Goal: Communication & Community: Participate in discussion

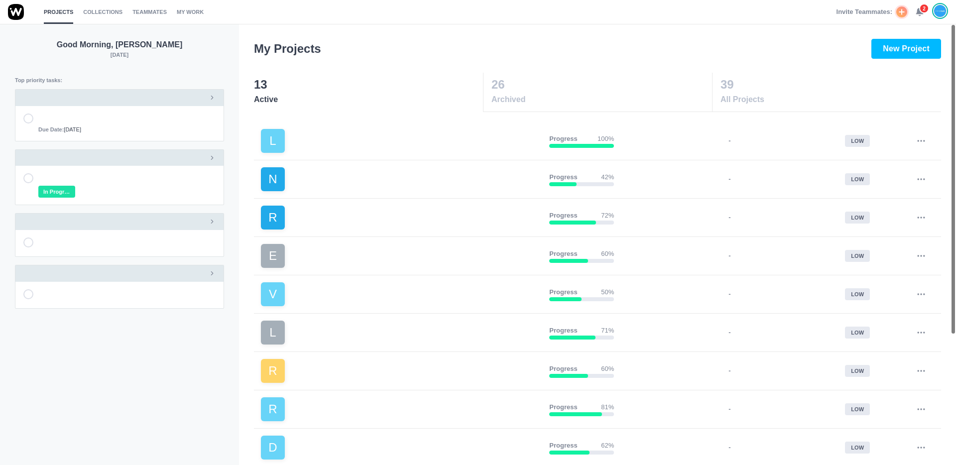
click at [709, 9] on span "2" at bounding box center [924, 8] width 10 height 10
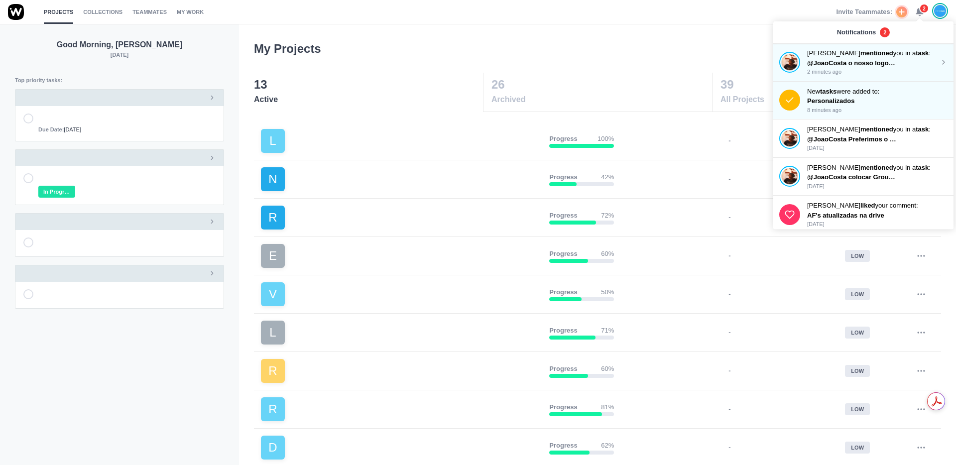
click at [709, 54] on strong "mentioned" at bounding box center [877, 52] width 33 height 7
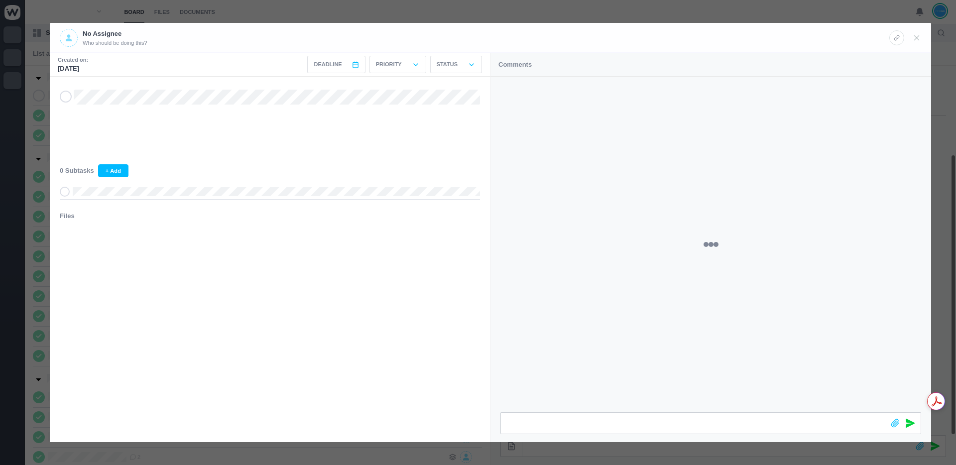
scroll to position [148, 0]
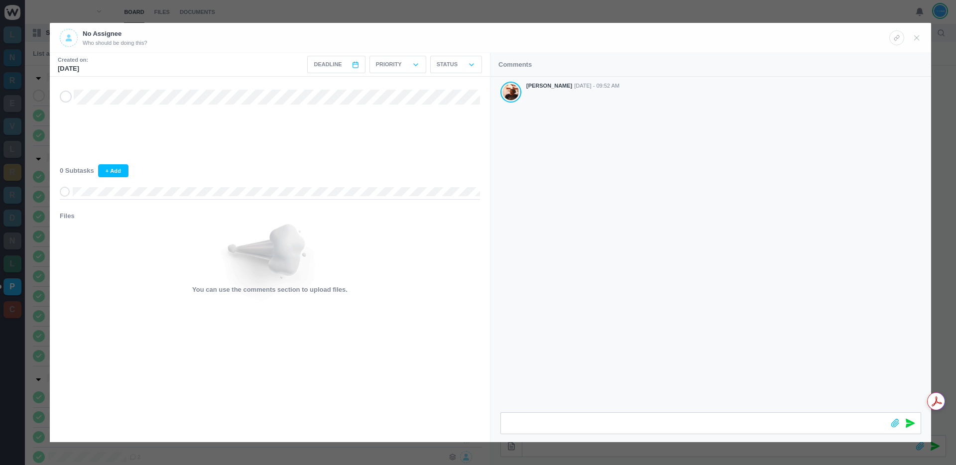
click at [626, 136] on div "Antonio Lopes Aug 22 - 09:52 AM" at bounding box center [711, 245] width 441 height 336
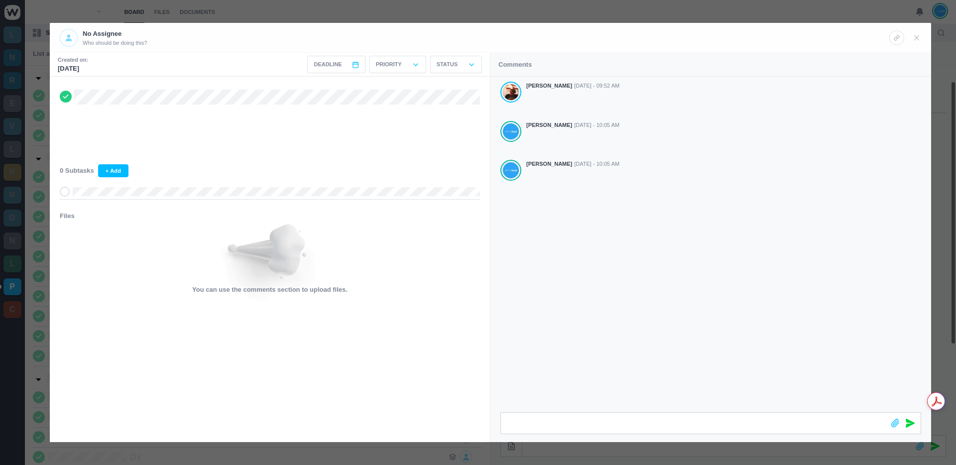
scroll to position [22, 0]
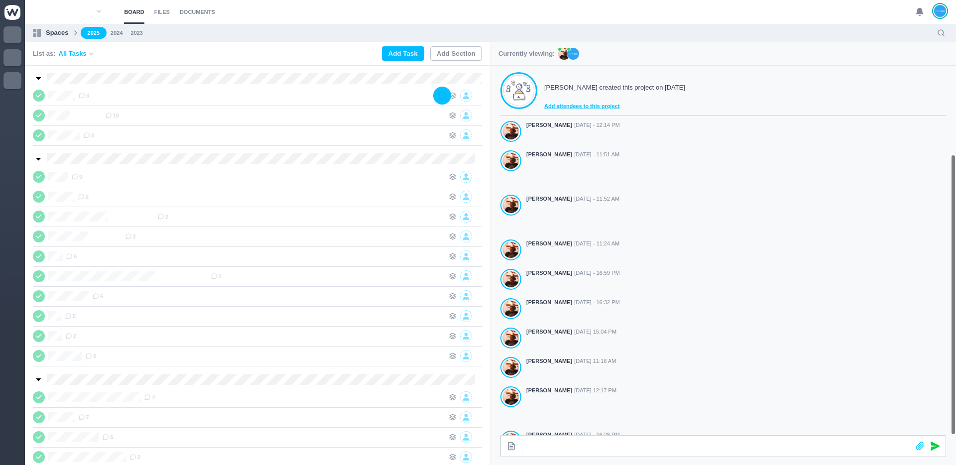
scroll to position [148, 0]
